Goal: Navigation & Orientation: Find specific page/section

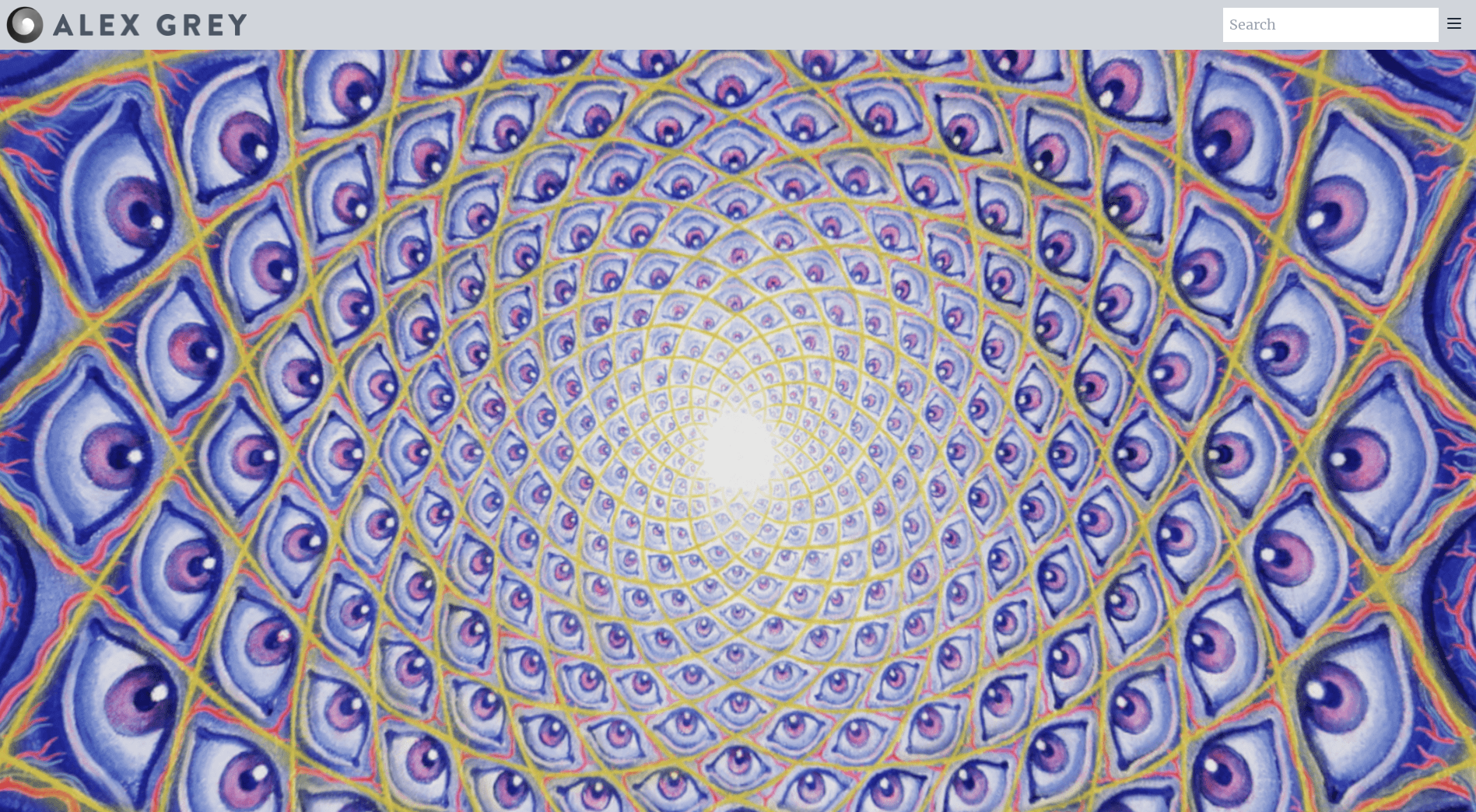
click at [1458, 29] on icon at bounding box center [1454, 23] width 19 height 19
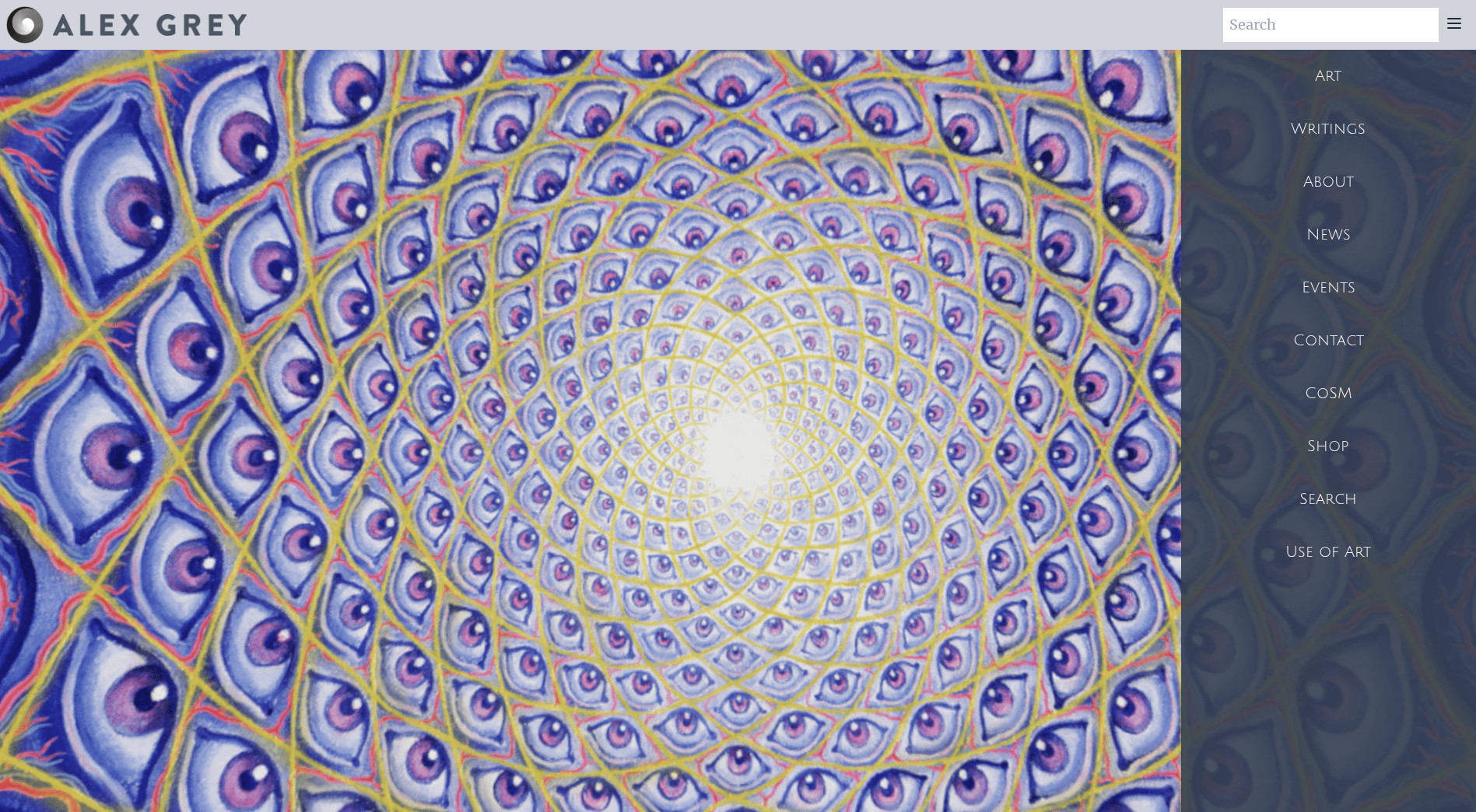
click at [1326, 437] on div "Shop" at bounding box center [1328, 446] width 295 height 53
click at [1337, 442] on div "Shop" at bounding box center [1328, 446] width 295 height 53
